Goal: Book appointment/travel/reservation

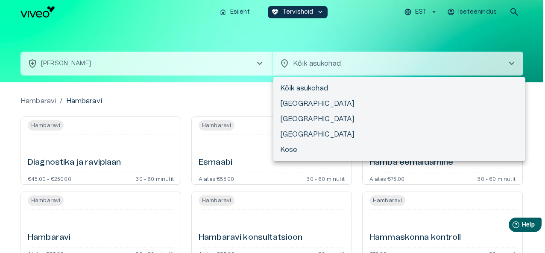
click at [333, 63] on body "Hindame teie privaatsust Kasutame küpsiseid teie sirvimiskogemuse parandamiseks…" at bounding box center [272, 126] width 545 height 253
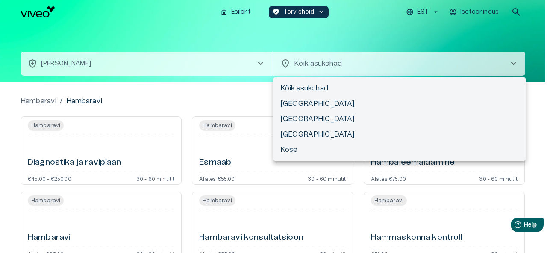
click at [317, 104] on li "[GEOGRAPHIC_DATA]" at bounding box center [399, 103] width 252 height 15
type input "**********"
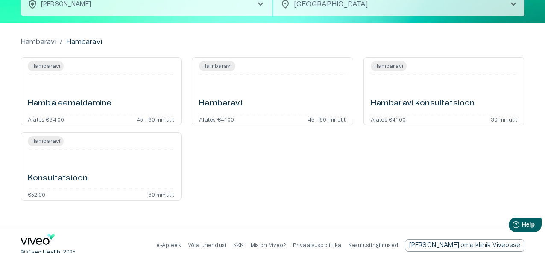
scroll to position [69, 0]
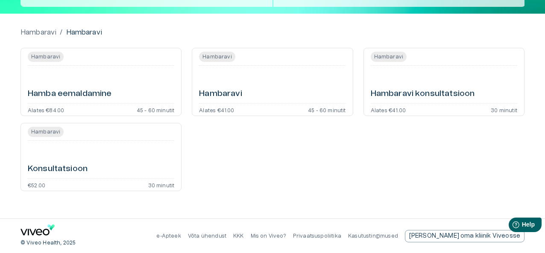
click at [226, 236] on p "Võta ühendust" at bounding box center [207, 236] width 38 height 7
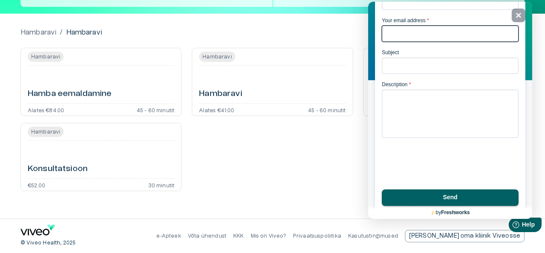
scroll to position [0, 0]
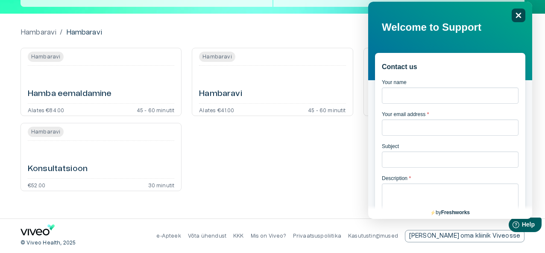
click at [518, 15] on icon "Close" at bounding box center [519, 16] width 6 height 6
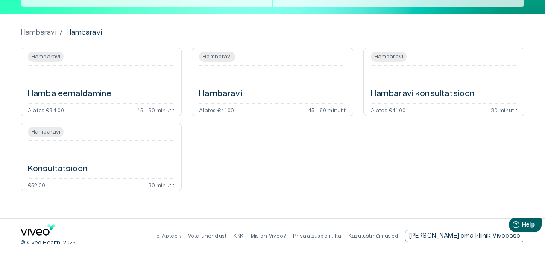
click at [432, 77] on div "Hambaravi konsultatsioon" at bounding box center [444, 84] width 146 height 31
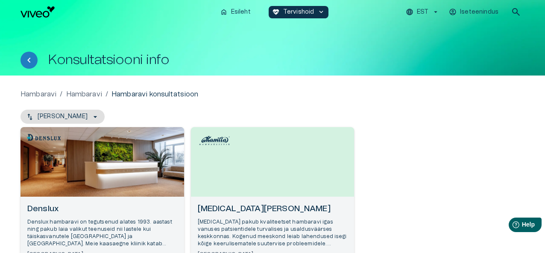
scroll to position [106, 0]
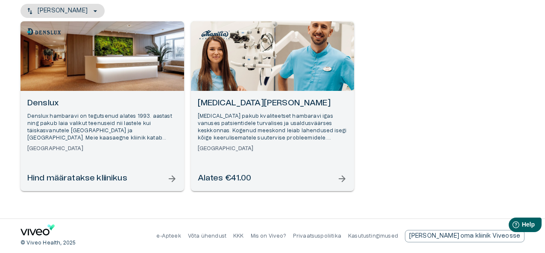
click at [243, 100] on h6 "[MEDICAL_DATA][PERSON_NAME]" at bounding box center [273, 104] width 150 height 12
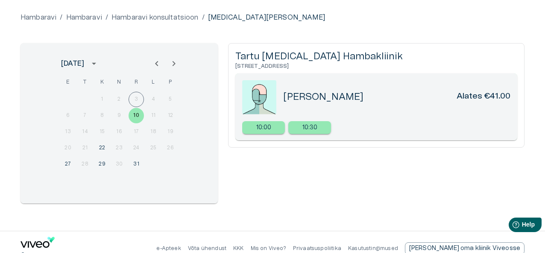
scroll to position [89, 0]
